Goal: Task Accomplishment & Management: Manage account settings

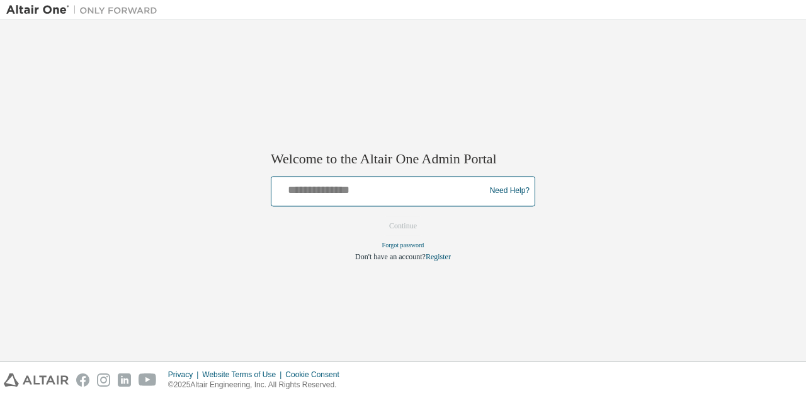
click at [358, 190] on input "text" at bounding box center [380, 188] width 207 height 18
click at [369, 184] on input "text" at bounding box center [380, 188] width 207 height 18
click at [347, 192] on input "text" at bounding box center [380, 188] width 207 height 18
type input "**********"
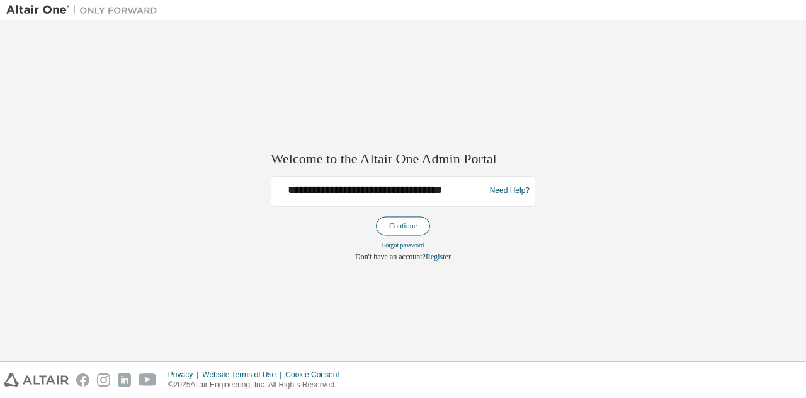
click at [398, 217] on button "Continue" at bounding box center [403, 225] width 54 height 19
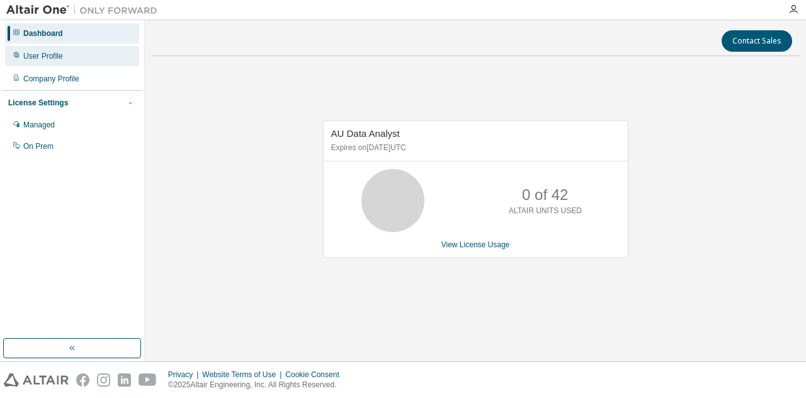
click at [35, 61] on div "User Profile" at bounding box center [72, 56] width 134 height 20
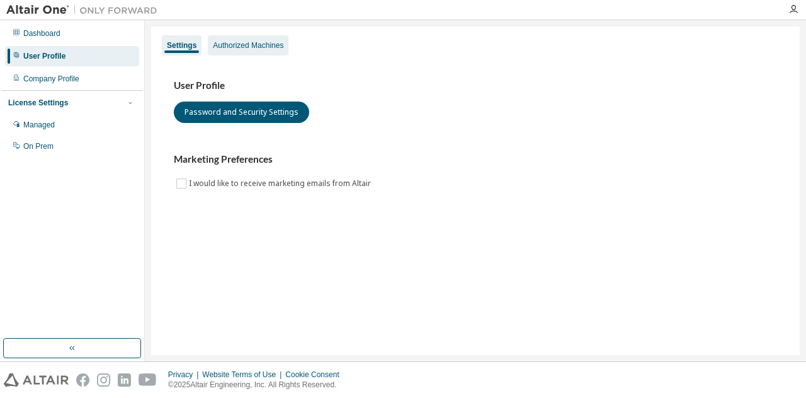
click at [277, 50] on div "Authorized Machines" at bounding box center [248, 45] width 71 height 10
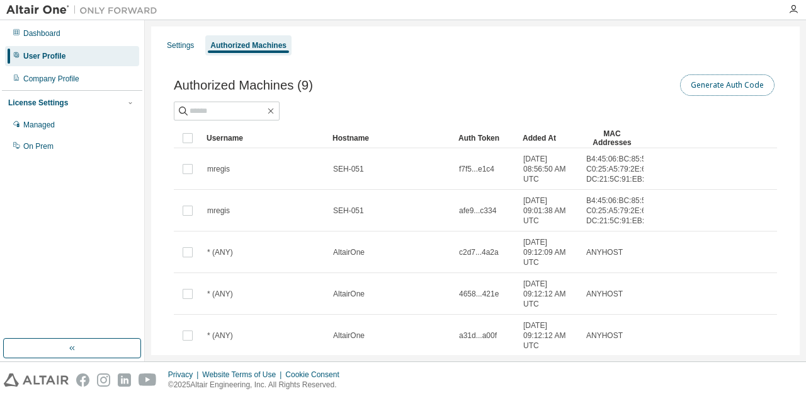
click at [722, 79] on button "Generate Auth Code" at bounding box center [727, 84] width 95 height 21
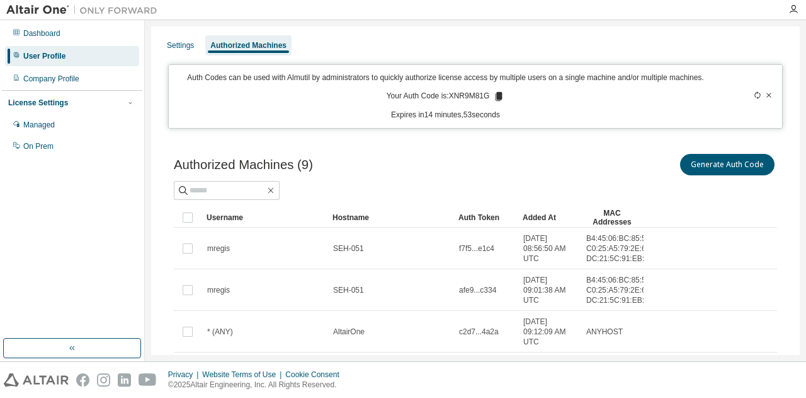
click at [76, 221] on div "Dashboard User Profile Company Profile License Settings Managed On Prem" at bounding box center [72, 179] width 140 height 314
click at [498, 101] on icon at bounding box center [499, 96] width 7 height 9
